Goal: Understand process/instructions: Learn how to perform a task or action

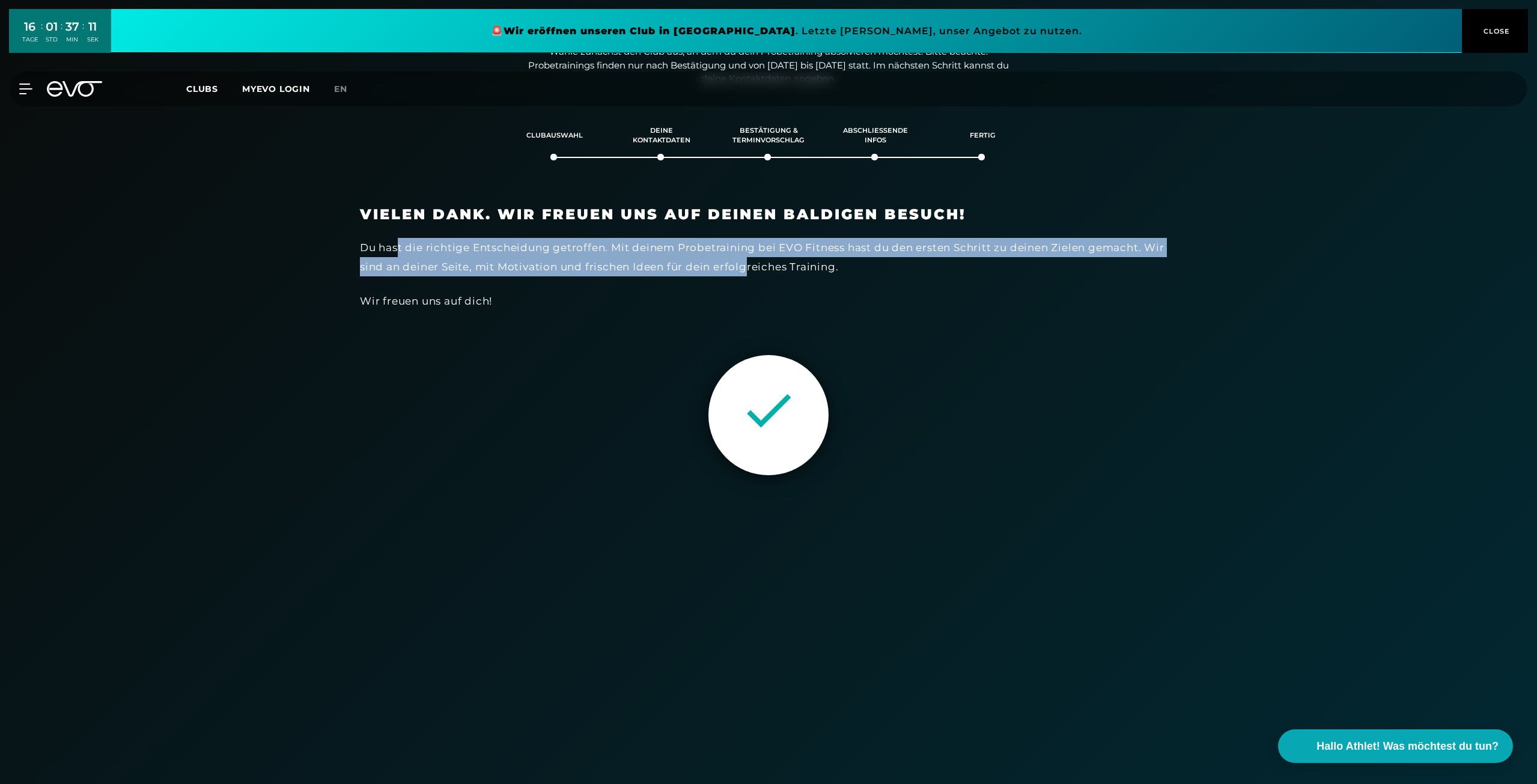
drag, startPoint x: 400, startPoint y: 248, endPoint x: 748, endPoint y: 268, distance: 348.6
click at [748, 268] on div "Du hast die richtige Entscheidung getroffen. Mit deinem Probetraining bei EVO F…" at bounding box center [768, 257] width 817 height 39
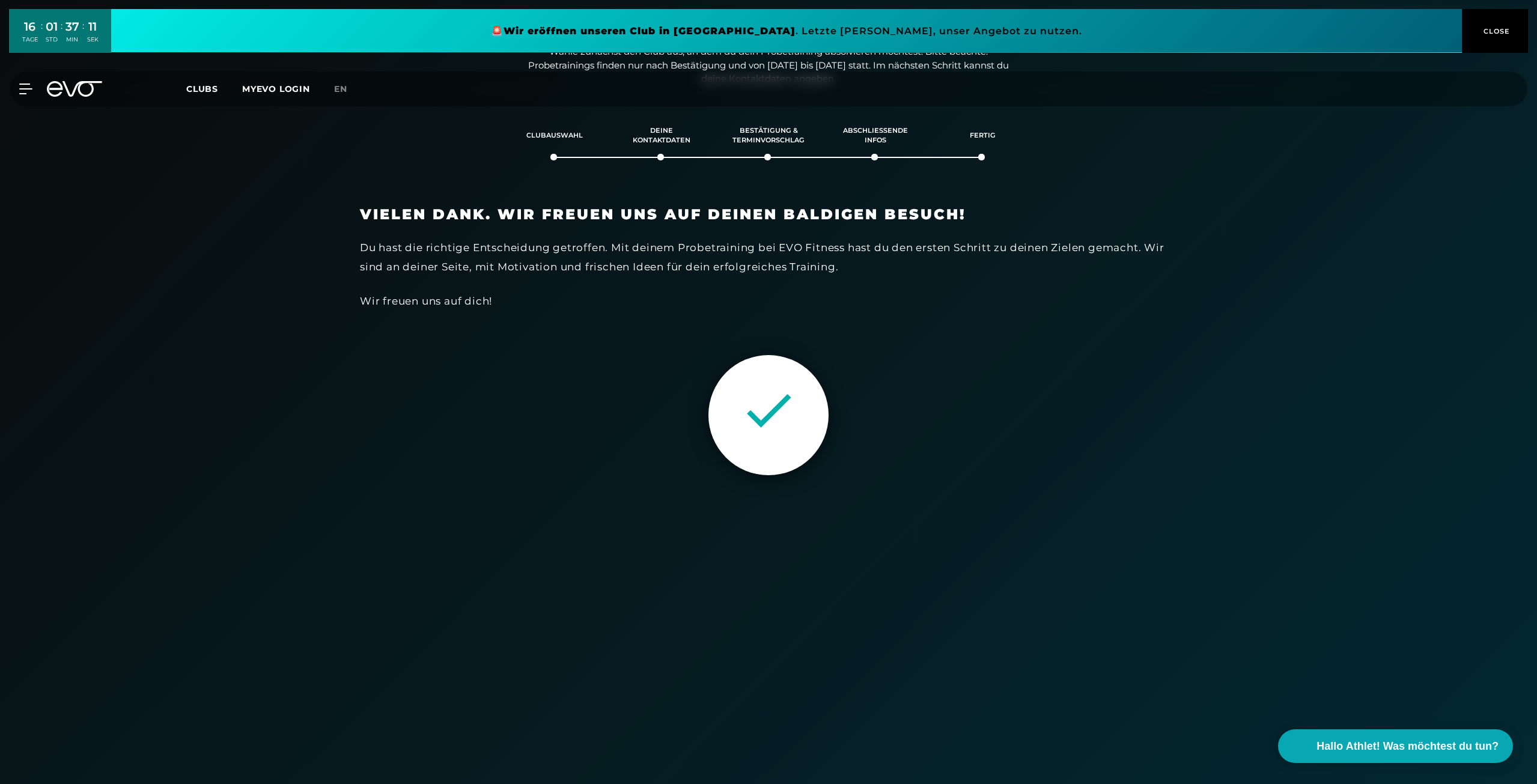
click at [767, 274] on div "Du hast die richtige Entscheidung getroffen. Mit deinem Probetraining bei EVO F…" at bounding box center [768, 257] width 817 height 39
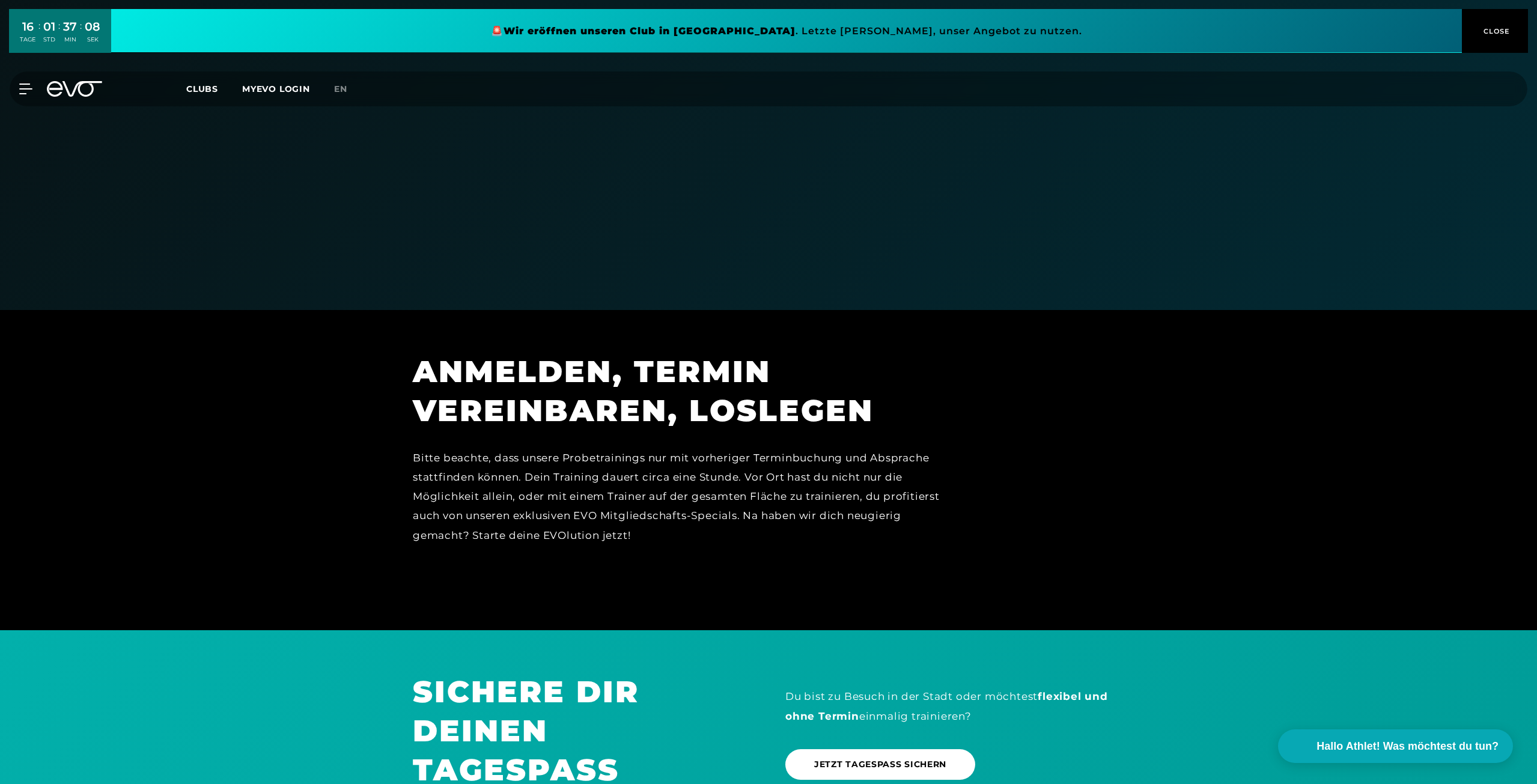
scroll to position [814, 0]
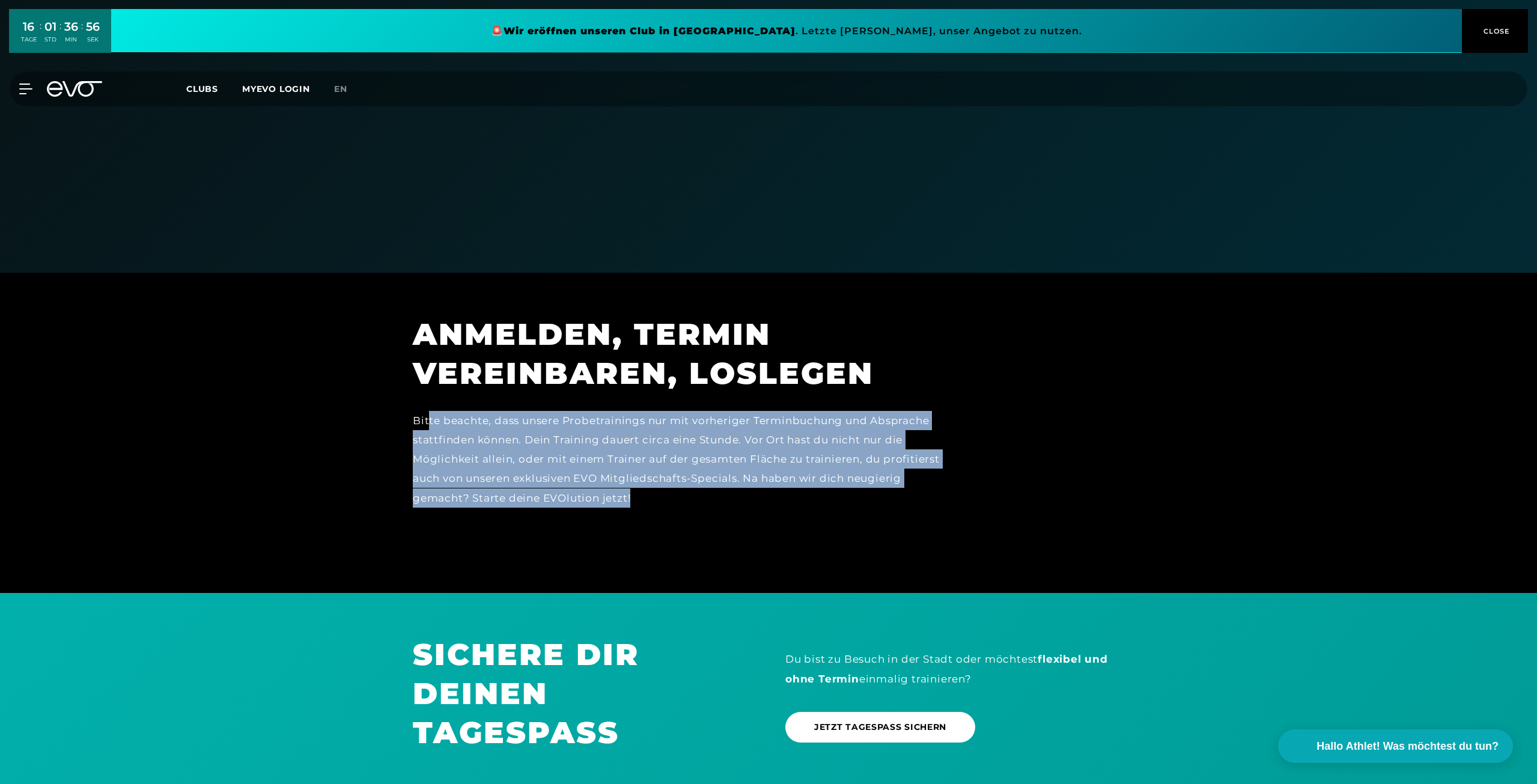
drag, startPoint x: 427, startPoint y: 419, endPoint x: 724, endPoint y: 492, distance: 305.8
click at [724, 492] on div "Bitte beachte, dass unsere Probetrainings nur mit vorheriger Terminbuchung und …" at bounding box center [683, 469] width 540 height 117
click at [722, 496] on div "Bitte beachte, dass unsere Probetrainings nur mit vorheriger Terminbuchung und …" at bounding box center [683, 469] width 540 height 117
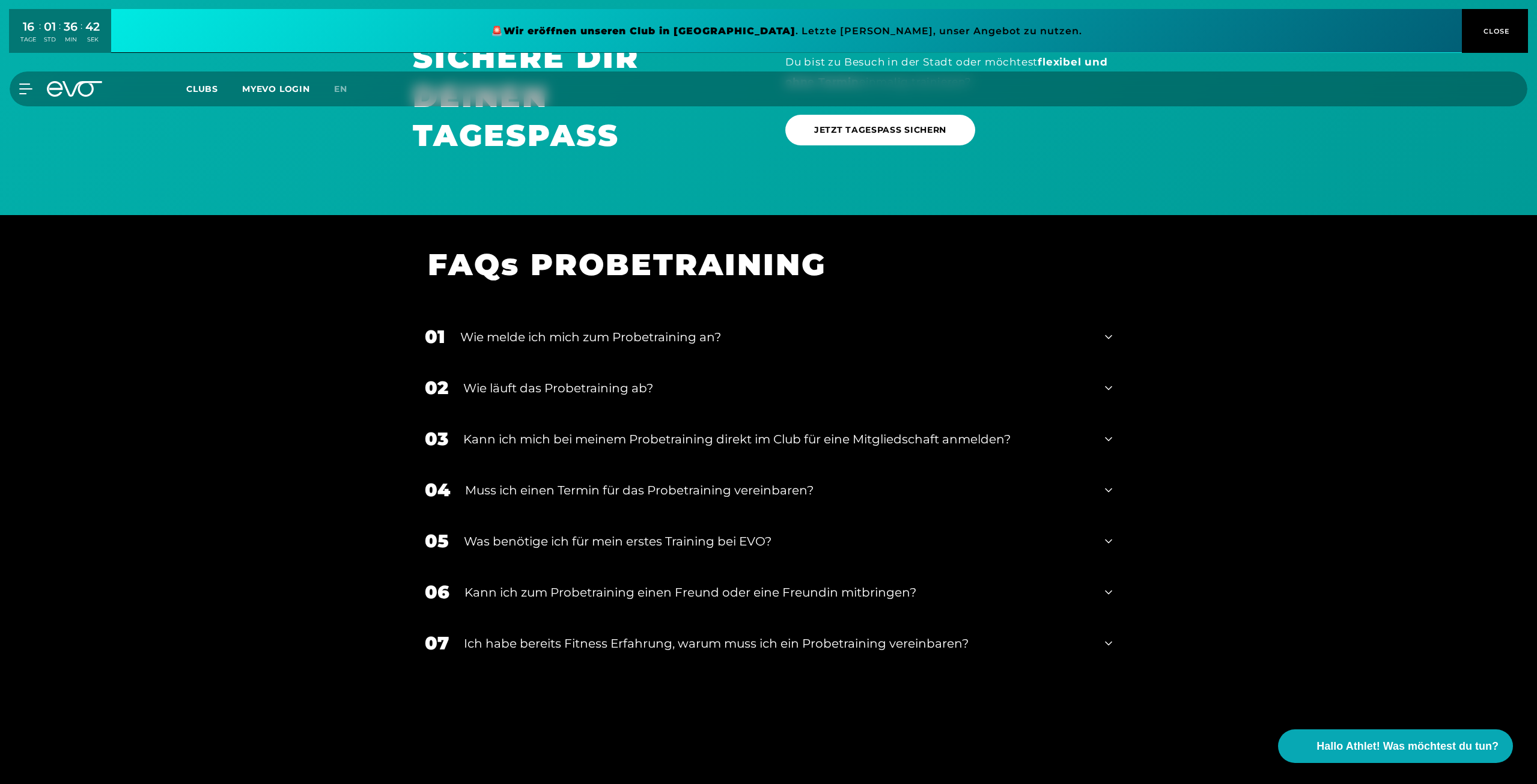
scroll to position [1414, 0]
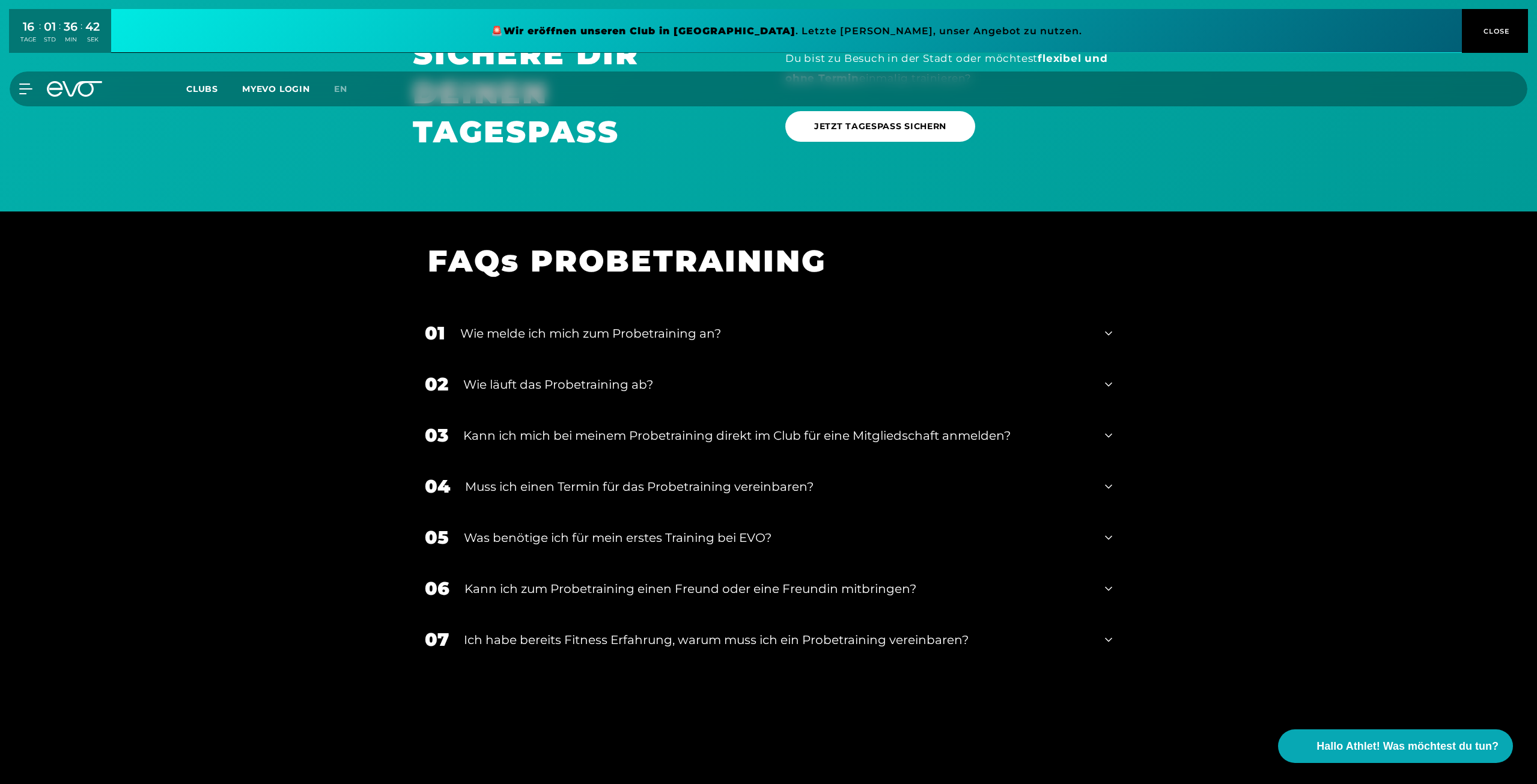
click at [685, 329] on div "Wie melde ich mich zum Probetraining an?" at bounding box center [775, 334] width 629 height 18
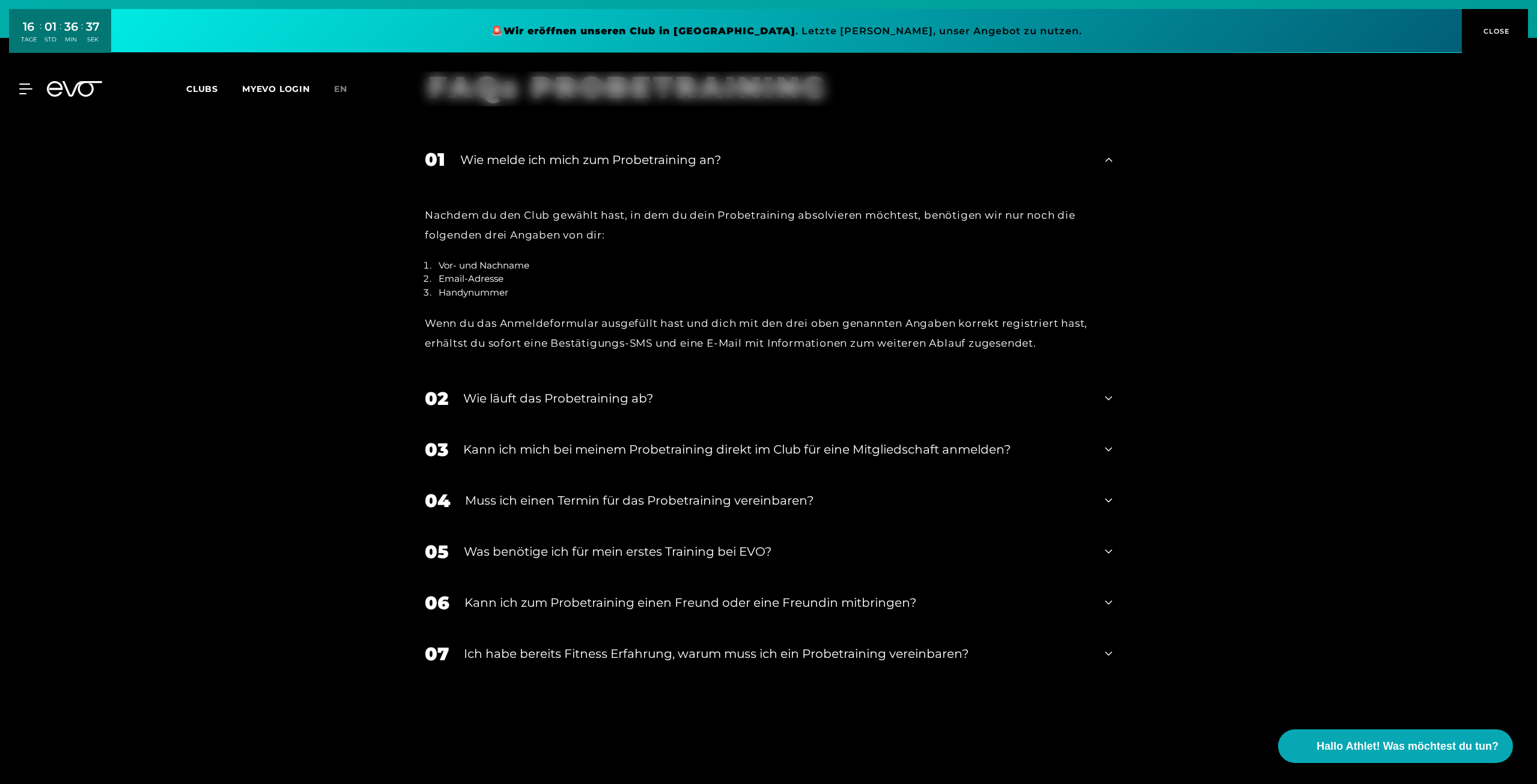
scroll to position [1595, 0]
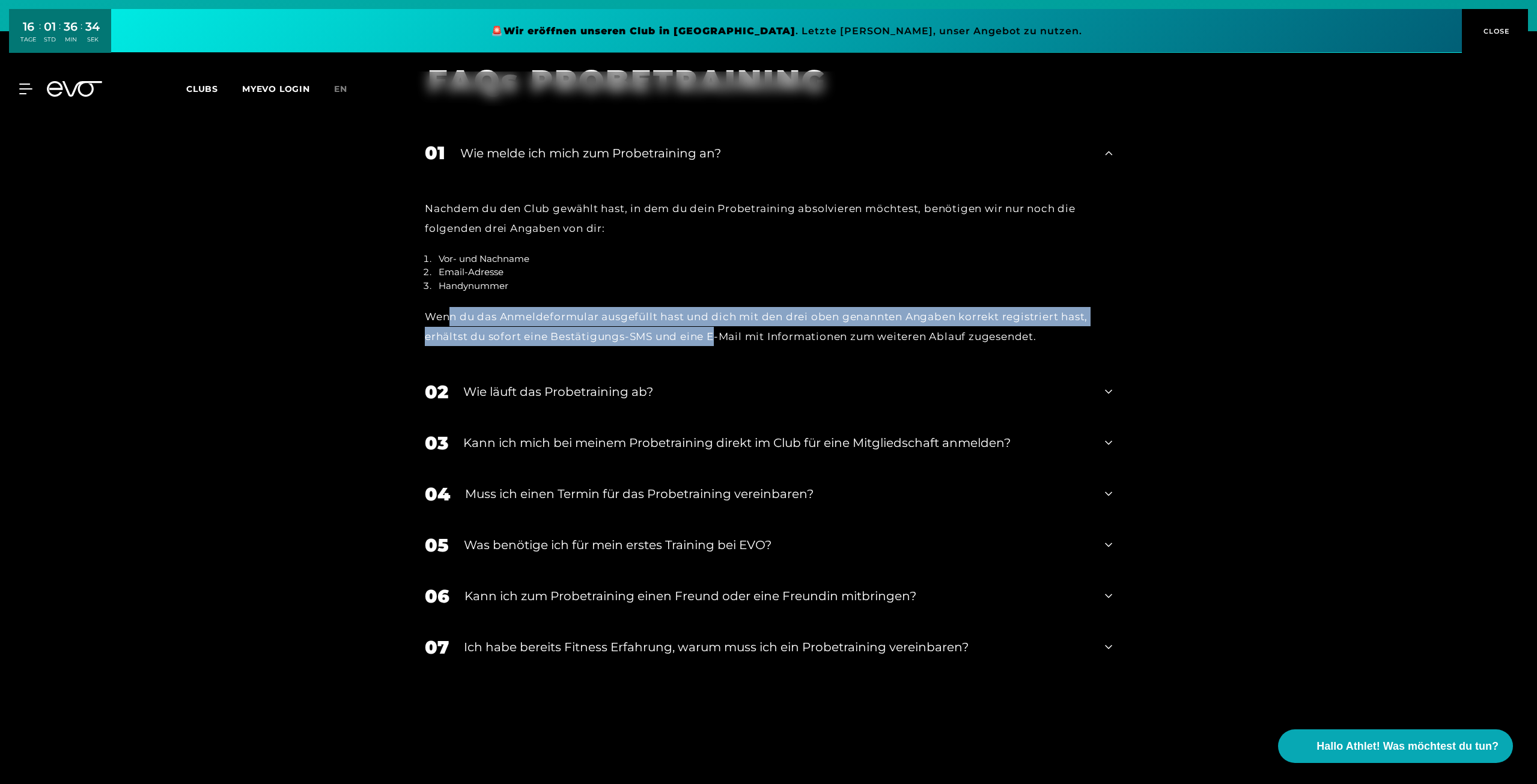
drag, startPoint x: 453, startPoint y: 315, endPoint x: 714, endPoint y: 331, distance: 261.5
click at [714, 331] on div "Wenn du das Anmeldeformular ausgefüllt hast und dich mit den drei oben genannte…" at bounding box center [768, 326] width 687 height 39
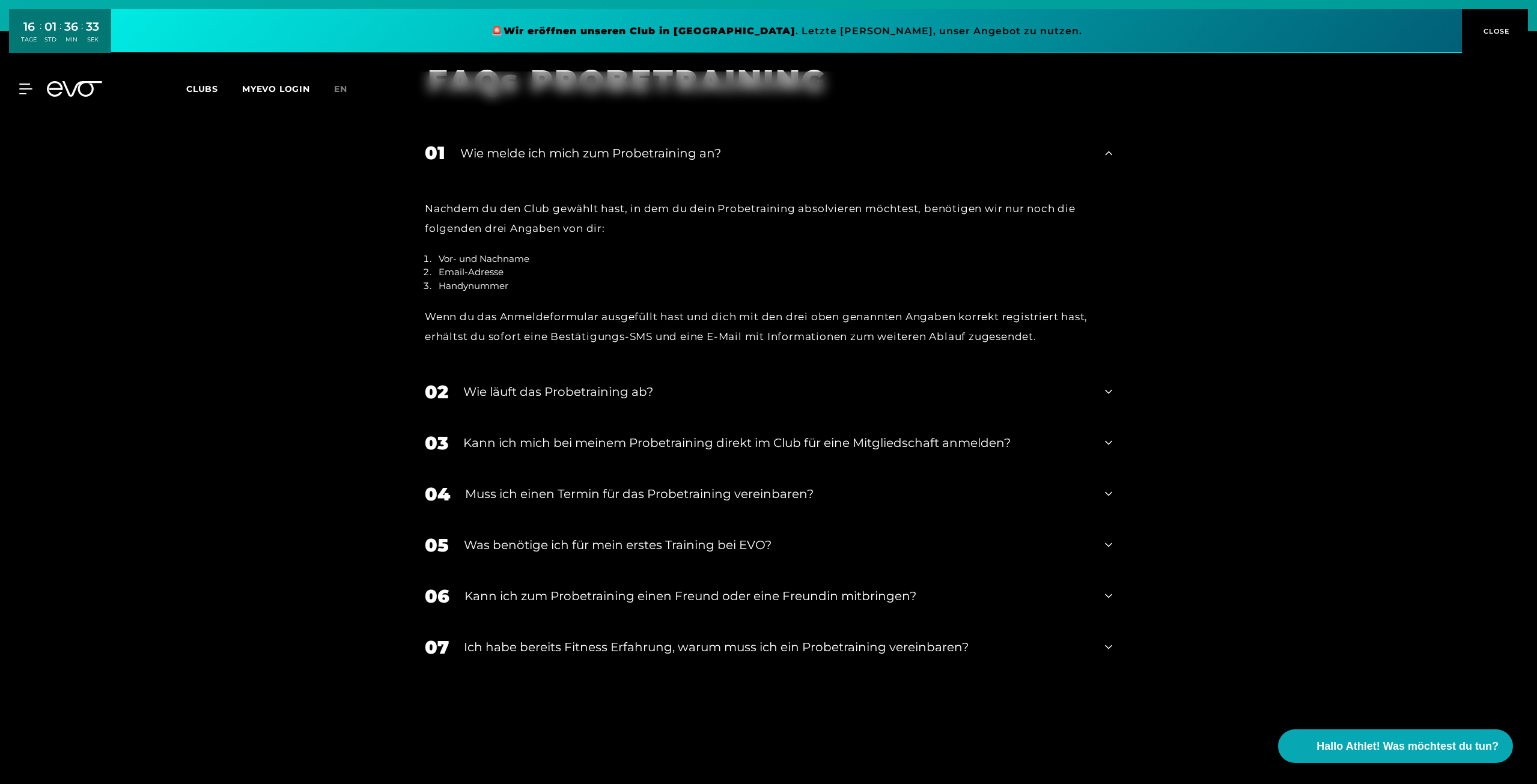
click at [759, 338] on div "Wenn du das Anmeldeformular ausgefüllt hast und dich mit den drei oben genannte…" at bounding box center [768, 326] width 687 height 39
